Goal: Register for event/course

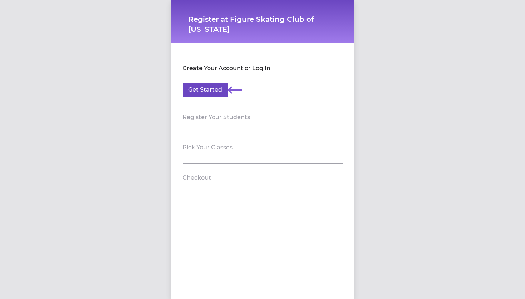
click at [206, 92] on button "Get Started" at bounding box center [204, 90] width 45 height 14
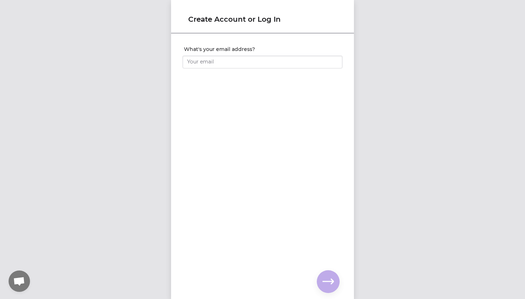
click at [210, 69] on div at bounding box center [262, 72] width 160 height 6
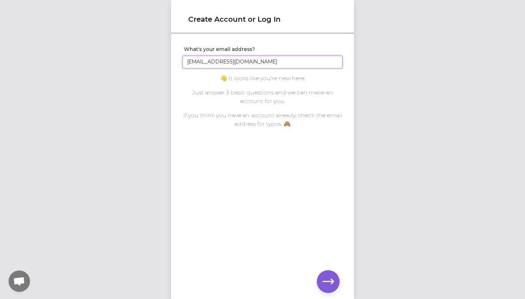
type input "[EMAIL_ADDRESS][DOMAIN_NAME]"
click at [328, 279] on icon "button" at bounding box center [327, 281] width 11 height 11
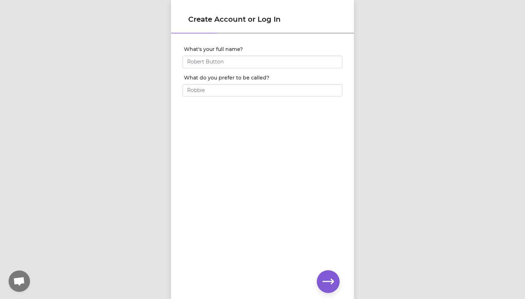
click at [227, 69] on div at bounding box center [262, 72] width 160 height 6
click at [227, 65] on input "What's your full name?" at bounding box center [262, 62] width 160 height 13
type input "[PERSON_NAME][GEOGRAPHIC_DATA]"
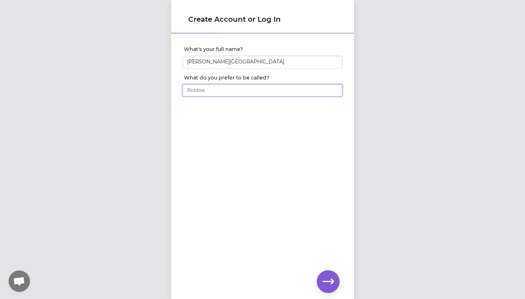
click at [221, 87] on input "What do you prefer to be called?" at bounding box center [262, 90] width 160 height 13
type input "Abby"
click at [322, 278] on button "button" at bounding box center [328, 281] width 23 height 23
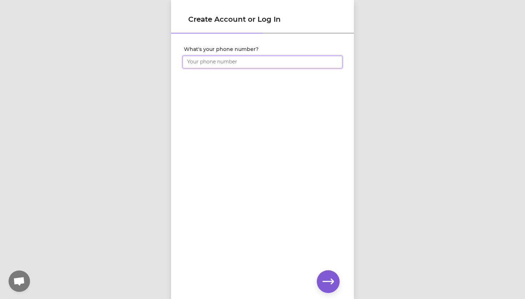
click at [214, 65] on input "What's your phone number?" at bounding box center [262, 62] width 160 height 13
type input "[PHONE_NUMBER]"
click at [325, 279] on icon "button" at bounding box center [327, 281] width 11 height 11
click at [324, 277] on icon "button" at bounding box center [327, 281] width 11 height 11
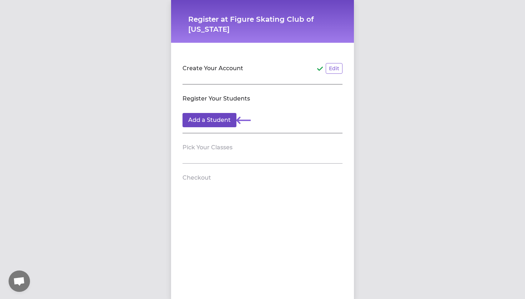
click at [223, 121] on button "Add a Student" at bounding box center [209, 120] width 54 height 14
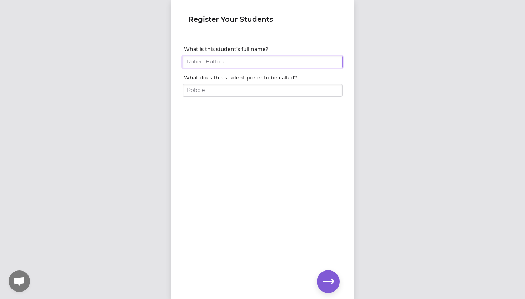
click at [253, 63] on input "What is this student's full name?" at bounding box center [262, 62] width 160 height 13
type input "[PERSON_NAME][GEOGRAPHIC_DATA]"
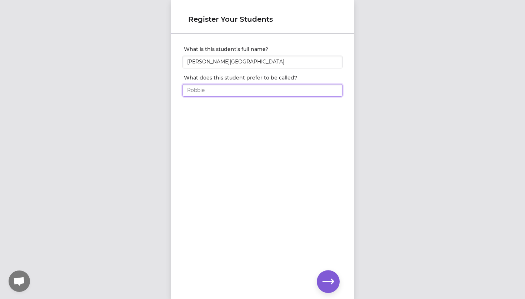
click at [235, 95] on input "What does this student prefer to be called?" at bounding box center [262, 90] width 160 height 13
type input "Abby"
click input "submit" at bounding box center [0, 0] width 0 height 0
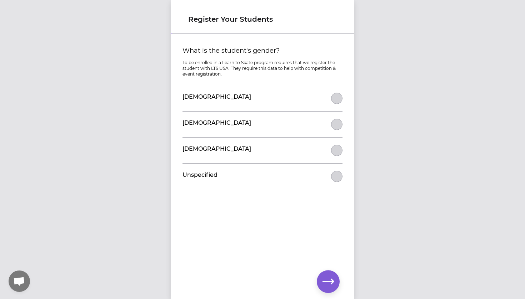
click at [329, 95] on div "[DEMOGRAPHIC_DATA]" at bounding box center [262, 99] width 160 height 26
click at [337, 97] on button "What is the student's gender?" at bounding box center [336, 98] width 11 height 11
click at [326, 277] on icon "button" at bounding box center [327, 281] width 11 height 11
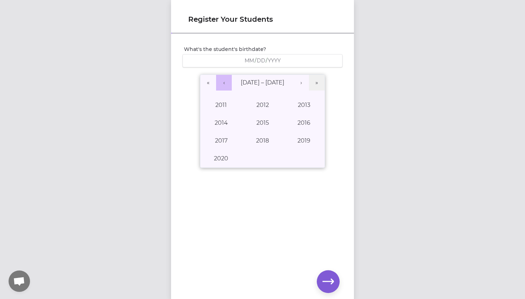
click at [224, 82] on button "‹" at bounding box center [224, 83] width 16 height 16
click at [300, 85] on button "›" at bounding box center [301, 83] width 16 height 16
click at [273, 121] on button "2005" at bounding box center [262, 123] width 41 height 18
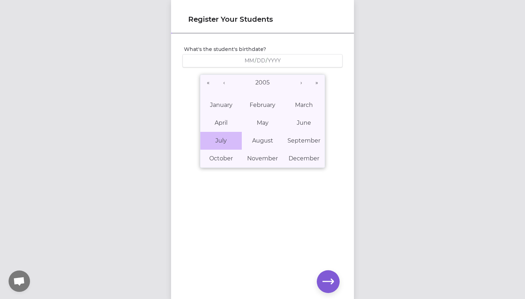
click at [224, 135] on button "July" at bounding box center [220, 141] width 41 height 18
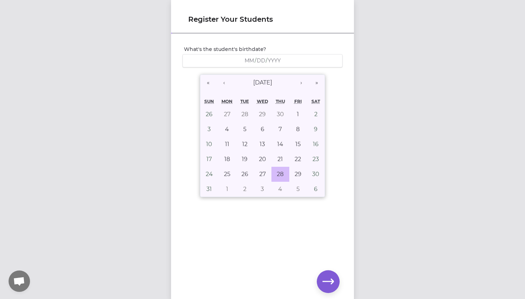
click at [274, 170] on button "28" at bounding box center [280, 174] width 18 height 15
type input "[DATE]"
type input "7"
type input "28"
type input "2005"
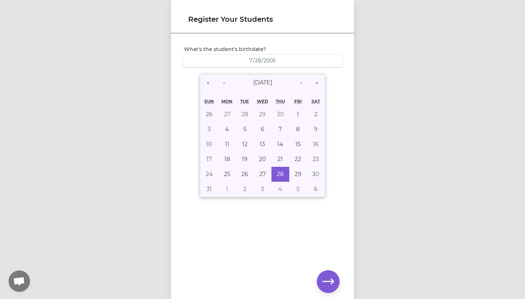
click at [324, 261] on div "What's the student's birthdate? [DEMOGRAPHIC_DATA] [DEMOGRAPHIC_DATA] « ‹ [DATE…" at bounding box center [262, 154] width 183 height 241
click at [331, 282] on icon "button" at bounding box center [327, 281] width 11 height 5
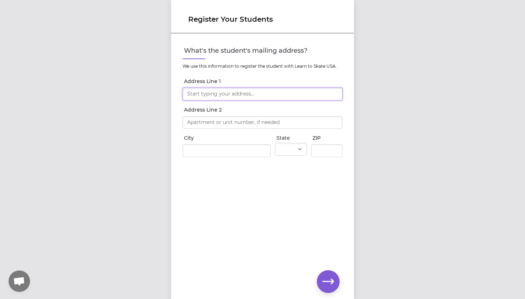
click at [252, 97] on input "Address Line 1" at bounding box center [262, 94] width 160 height 13
click at [380, 100] on div "Register Your Students What's the student's mailing address? We use this inform…" at bounding box center [262, 149] width 525 height 299
click at [252, 96] on input "101 Blue" at bounding box center [262, 94] width 160 height 13
type input "101 Bluewing Dr"
type input "[GEOGRAPHIC_DATA]"
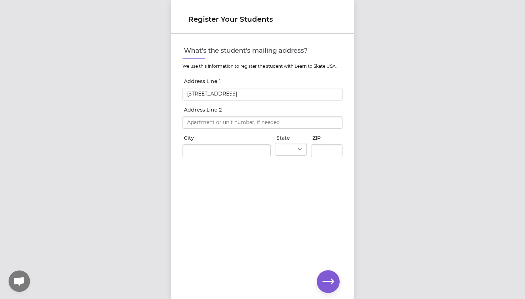
select select "LA"
type input "70507"
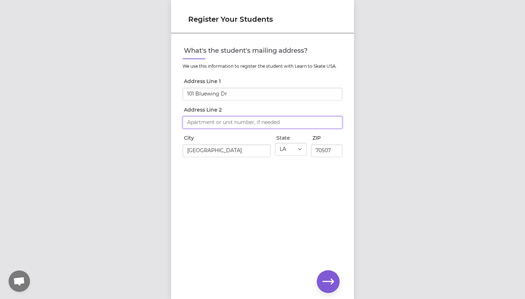
click at [245, 129] on input "Address Line 2" at bounding box center [262, 122] width 160 height 13
click at [290, 175] on div "What's the student's mailing address? We use this information to register the s…" at bounding box center [262, 154] width 183 height 241
click at [331, 282] on icon "button" at bounding box center [327, 281] width 11 height 5
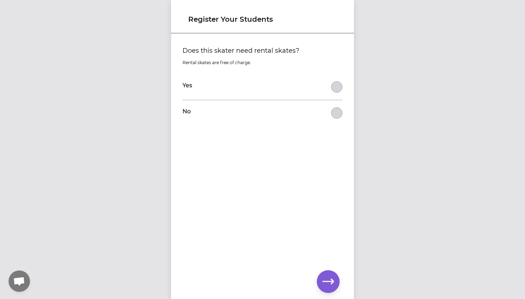
click at [339, 90] on button "Does this skater need rental skates?" at bounding box center [336, 86] width 11 height 11
click at [329, 274] on button "button" at bounding box center [328, 281] width 23 height 23
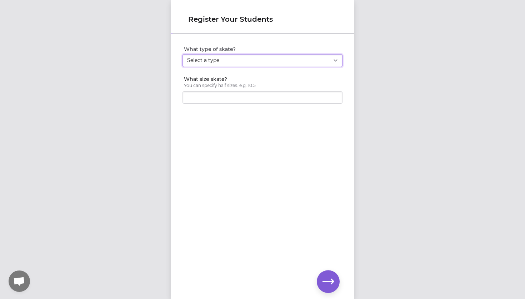
select select "women_figure"
click at [241, 97] on input "What size skate?" at bounding box center [262, 97] width 160 height 13
type input "9"
click at [334, 273] on button "button" at bounding box center [328, 281] width 23 height 23
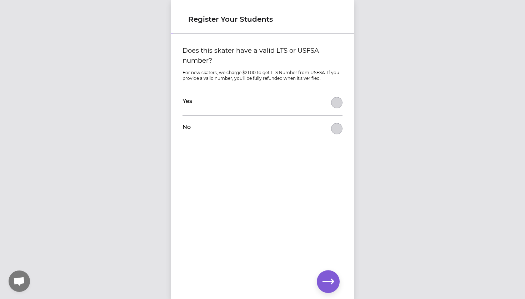
click at [334, 108] on button "Does this skater have a valid LTS or USFSA number?" at bounding box center [336, 102] width 11 height 11
click at [320, 278] on button "button" at bounding box center [328, 281] width 23 height 23
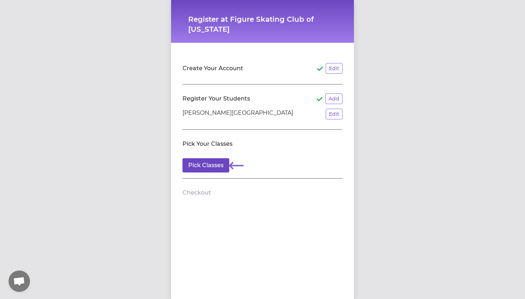
click at [213, 161] on button "Pick Classes" at bounding box center [205, 165] width 47 height 14
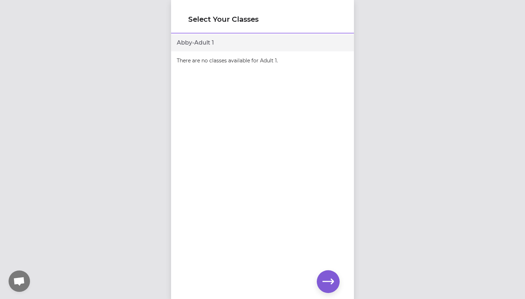
click at [213, 47] on div "Abby - Adult 1" at bounding box center [262, 42] width 183 height 17
click at [214, 46] on div "Abby - Adult 1" at bounding box center [262, 42] width 183 height 17
click at [212, 45] on div "Abby - Adult 1" at bounding box center [262, 42] width 183 height 17
click at [224, 61] on p "There are no classes available for Adult 1." at bounding box center [262, 60] width 183 height 19
click at [324, 276] on button "button" at bounding box center [328, 281] width 23 height 23
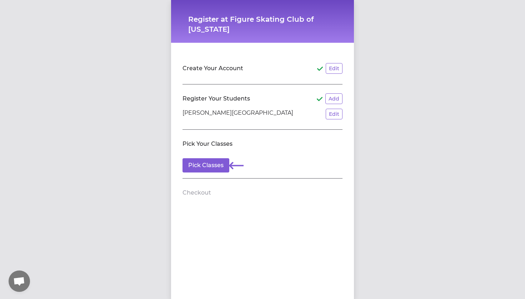
click at [202, 157] on section "Pick Your Classes Pick Classes" at bounding box center [262, 154] width 160 height 49
click at [202, 161] on button "Pick Classes" at bounding box center [205, 165] width 47 height 14
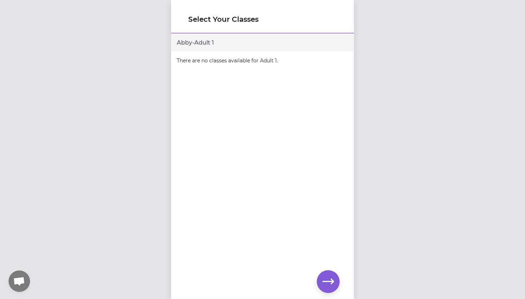
click at [319, 273] on div "Abby - Adult 1 There are no classes available for Adult 1." at bounding box center [262, 154] width 183 height 241
